Goal: Task Accomplishment & Management: Manage account settings

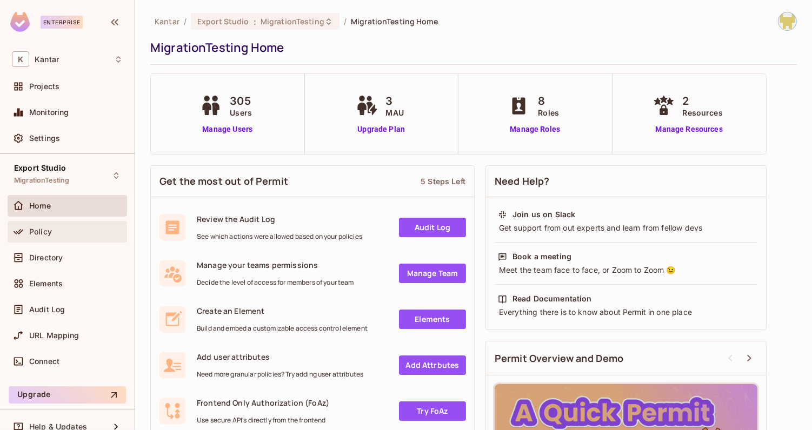
click at [72, 236] on div "Policy" at bounding box center [67, 231] width 111 height 13
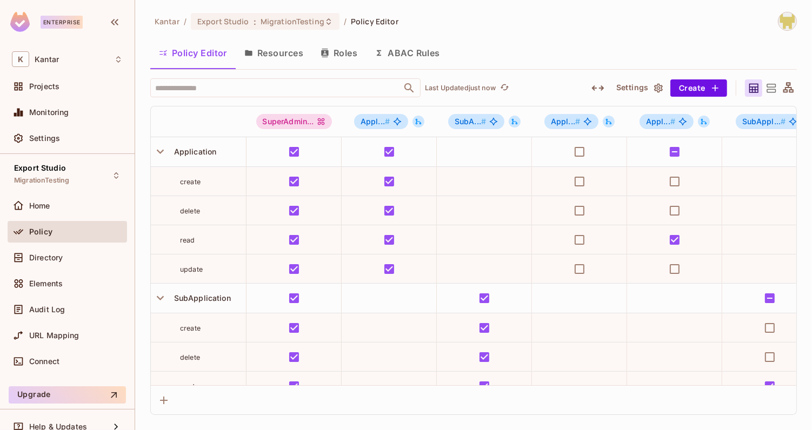
click at [80, 268] on div "Directory" at bounding box center [67, 260] width 119 height 26
click at [84, 261] on div "Directory" at bounding box center [67, 257] width 111 height 13
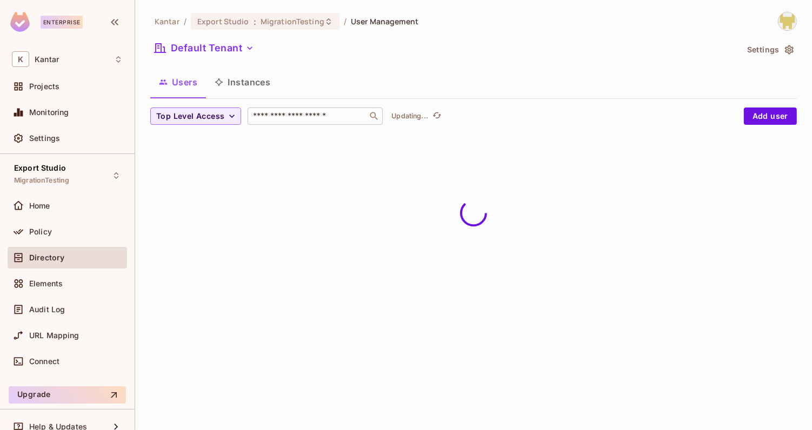
click at [283, 116] on input "text" at bounding box center [308, 116] width 114 height 11
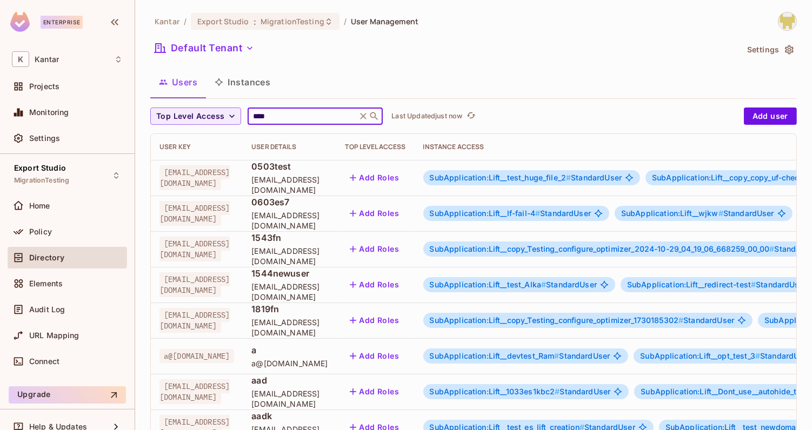
type input "****"
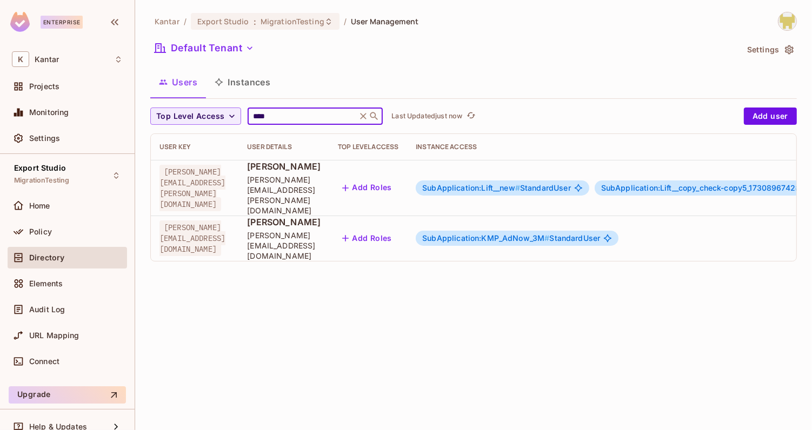
click at [276, 356] on div "Kantar / Export Studio : MigrationTesting / User Management Default Tenant Sett…" at bounding box center [473, 215] width 677 height 430
click at [546, 231] on div "SubApplication:KMP_AdNow_3M # StandardUser" at bounding box center [517, 238] width 203 height 15
click at [549, 234] on span "SubApplication:KMP_AdNow_3M #" at bounding box center [485, 238] width 127 height 9
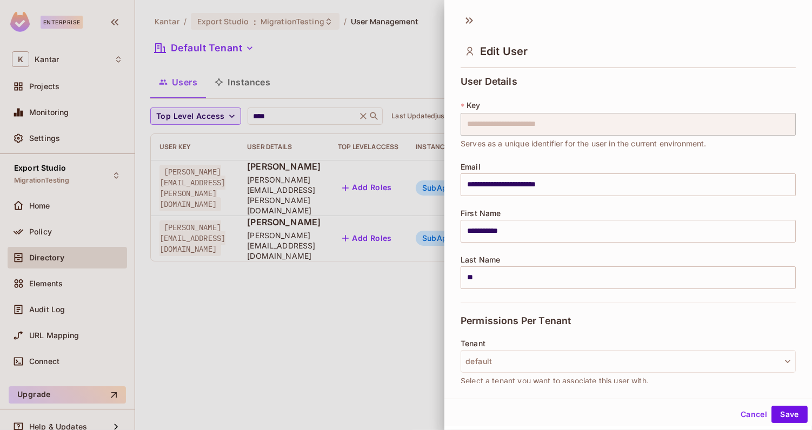
scroll to position [175, 0]
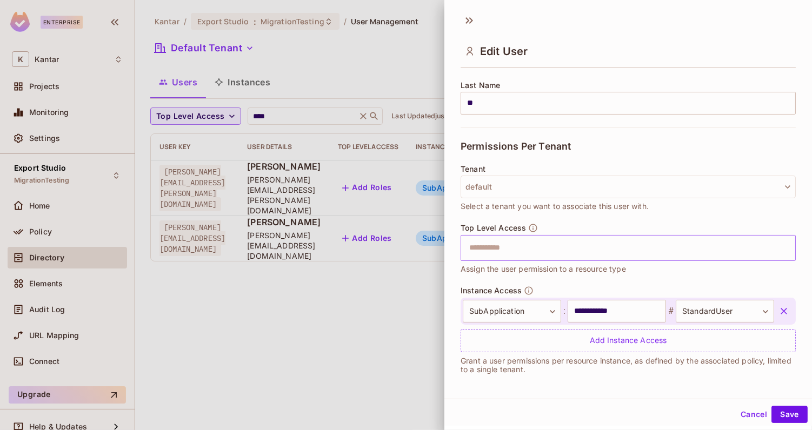
click at [564, 241] on input "text" at bounding box center [619, 248] width 312 height 22
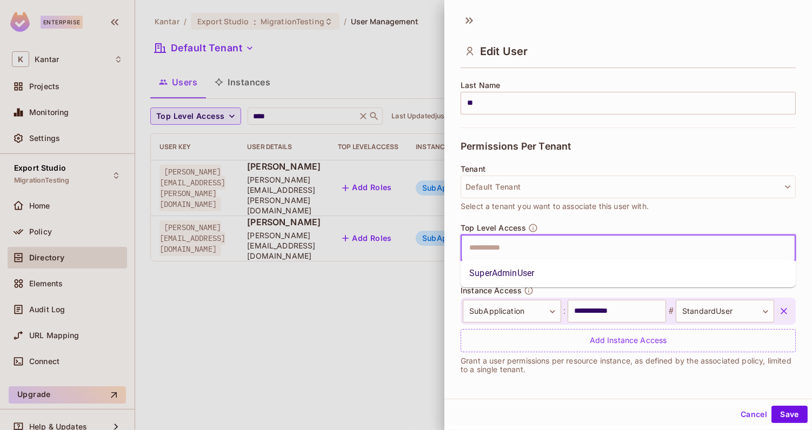
click at [564, 271] on li "SuperAdminUser" at bounding box center [628, 273] width 335 height 19
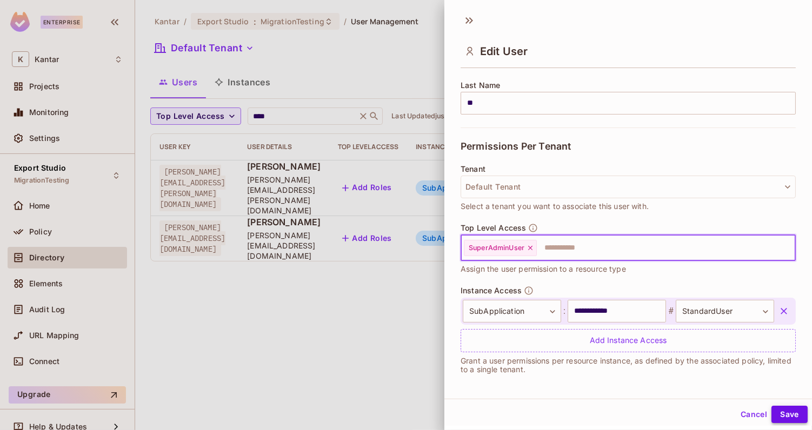
click at [789, 413] on button "Save" at bounding box center [789, 414] width 36 height 17
